Goal: Information Seeking & Learning: Learn about a topic

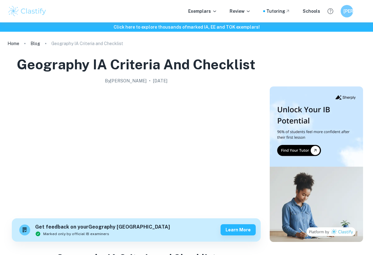
checkbox input "true"
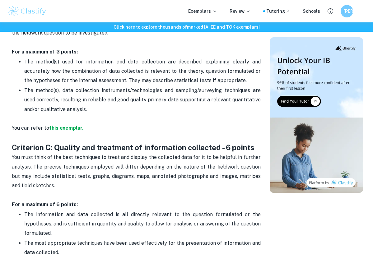
scroll to position [614, 0]
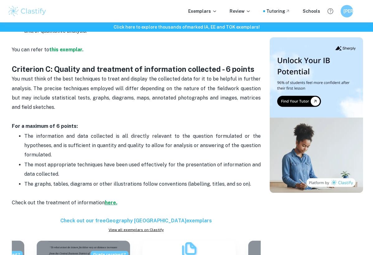
click at [106, 200] on strong "here." at bounding box center [111, 203] width 12 height 6
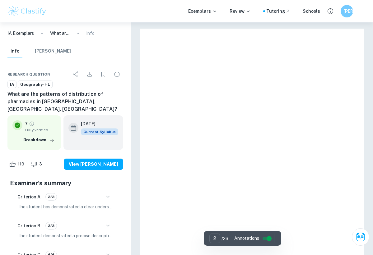
type input "1"
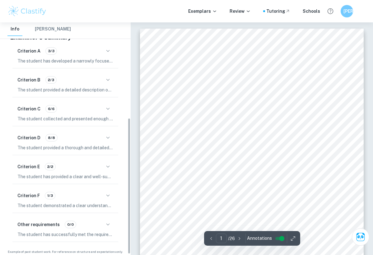
scroll to position [163, 0]
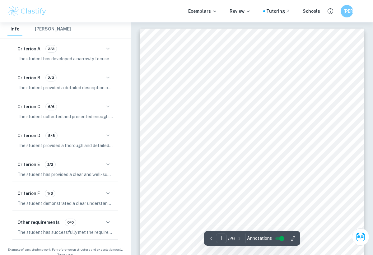
click at [57, 188] on div "Criterion F 1/3" at bounding box center [65, 193] width 96 height 11
click at [39, 190] on h6 "Criterion F" at bounding box center [28, 193] width 22 height 7
click at [66, 188] on div "Criterion F 1/3" at bounding box center [65, 193] width 96 height 11
click at [109, 190] on icon "button" at bounding box center [107, 193] width 7 height 7
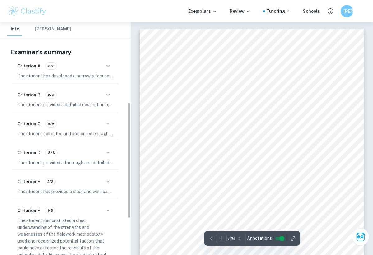
scroll to position [145, 0]
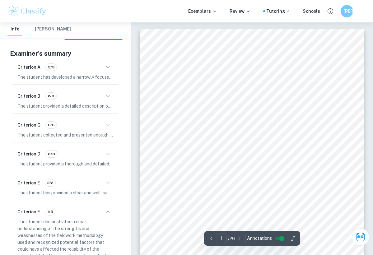
click at [109, 95] on icon "button" at bounding box center [107, 96] width 3 height 2
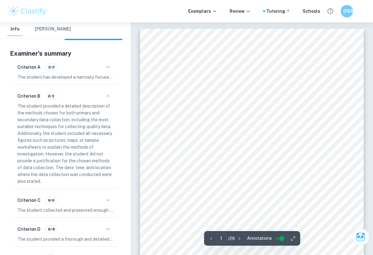
click at [106, 64] on icon "button" at bounding box center [107, 67] width 7 height 7
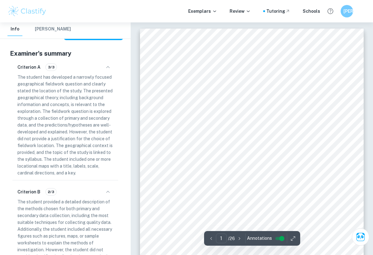
click at [106, 64] on icon "button" at bounding box center [107, 67] width 7 height 7
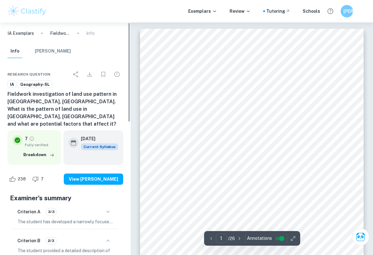
scroll to position [0, 0]
click at [56, 52] on button "[PERSON_NAME]" at bounding box center [53, 52] width 36 height 14
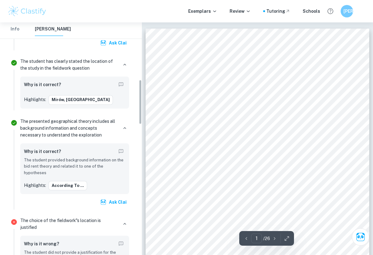
scroll to position [298, 0]
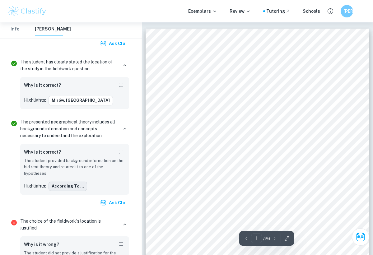
click at [62, 182] on button "According to ..." at bounding box center [68, 186] width 39 height 9
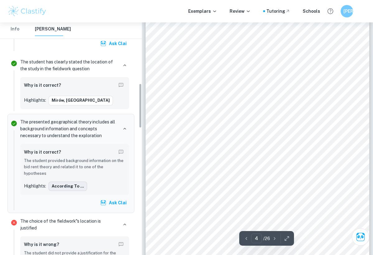
scroll to position [387, 0]
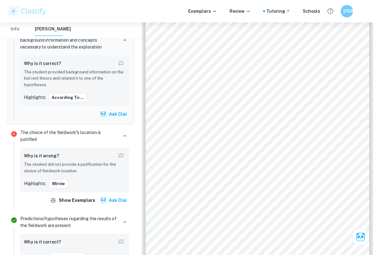
click at [55, 162] on p "The student did not provide a justification for the choice of fieldwork location" at bounding box center [75, 168] width 102 height 13
click at [58, 179] on button "Mirów" at bounding box center [59, 183] width 20 height 9
click at [55, 129] on p "The choice of the fieldwork"s location is justified" at bounding box center [69, 136] width 98 height 14
drag, startPoint x: 74, startPoint y: 160, endPoint x: 37, endPoint y: 158, distance: 36.8
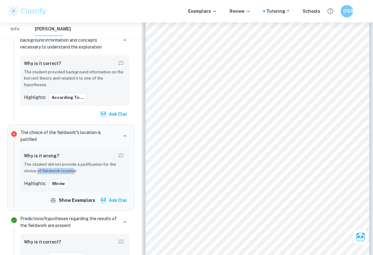
click at [37, 162] on p "The student did not provide a justification for the choice of fieldwork location" at bounding box center [75, 168] width 102 height 13
click at [55, 162] on p "The student did not provide a justification for the choice of fieldwork location" at bounding box center [75, 168] width 102 height 13
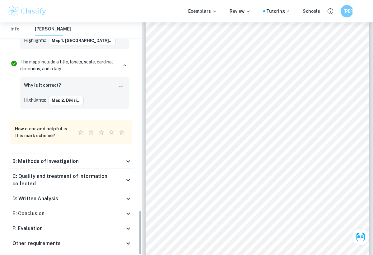
scroll to position [976, 0]
click at [54, 173] on h6 "C: Quality and treatment of information collected" at bounding box center [68, 180] width 112 height 15
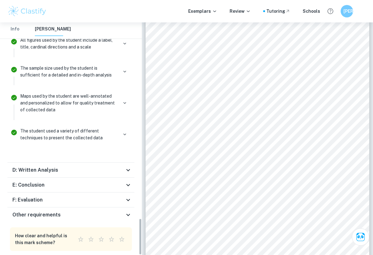
scroll to position [1235, 0]
click at [42, 167] on h6 "D: Written Analysis" at bounding box center [35, 170] width 46 height 7
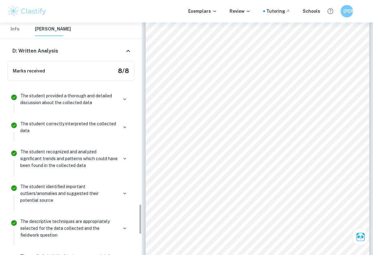
scroll to position [1428, 0]
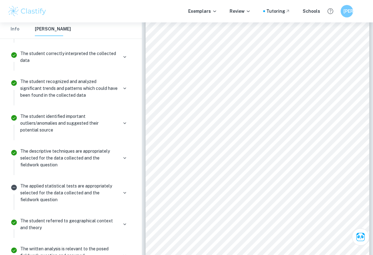
click at [45, 185] on p "The applied statistical tests are appropriately selected for the data collected…" at bounding box center [69, 193] width 98 height 21
click at [119, 183] on div "The applied statistical tests are appropriately selected for the data collected…" at bounding box center [74, 193] width 109 height 21
click at [124, 190] on icon "button" at bounding box center [125, 193] width 6 height 6
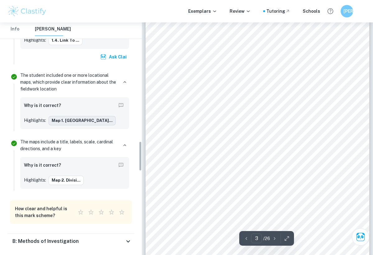
scroll to position [967, 0]
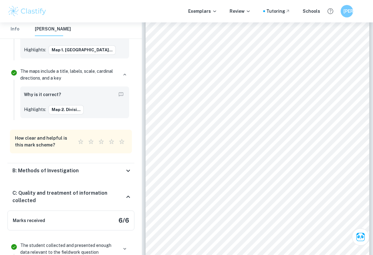
click at [43, 163] on div "B: Methods of Investigation" at bounding box center [70, 170] width 127 height 15
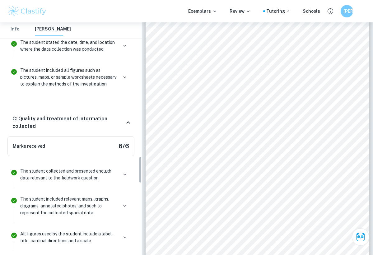
scroll to position [1103, 0]
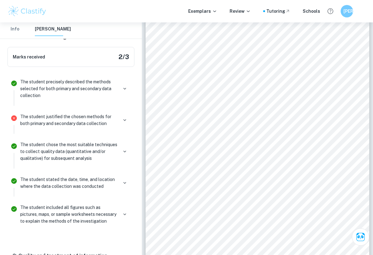
click at [69, 113] on p "The student justified the chosen methods for both primary and secondary data co…" at bounding box center [69, 120] width 98 height 14
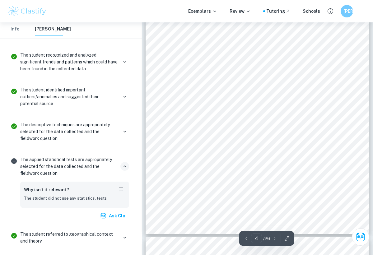
scroll to position [1105, 0]
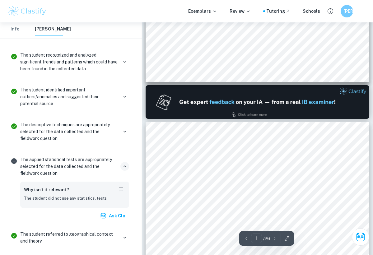
type input "2"
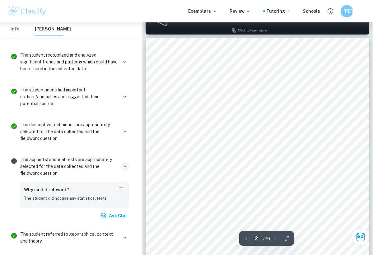
scroll to position [347, 0]
